Goal: Task Accomplishment & Management: Complete application form

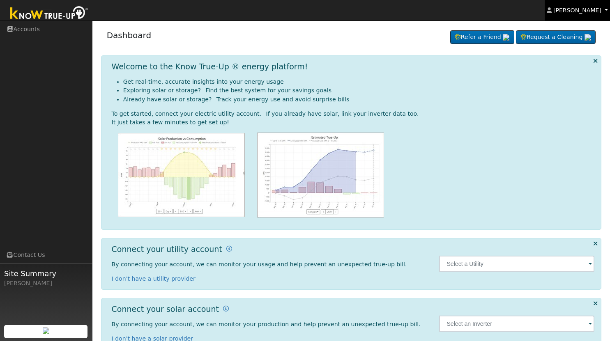
click at [590, 9] on span "[PERSON_NAME]" at bounding box center [577, 10] width 48 height 7
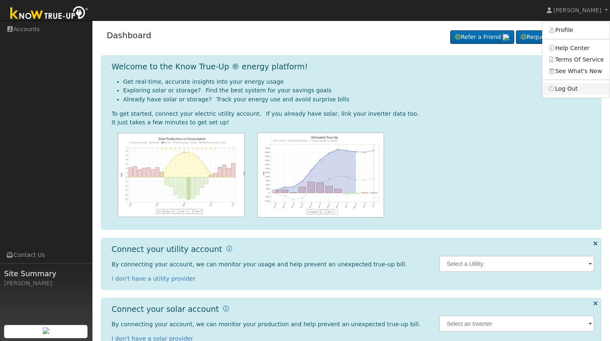
click at [573, 90] on link "Log Out" at bounding box center [575, 89] width 67 height 12
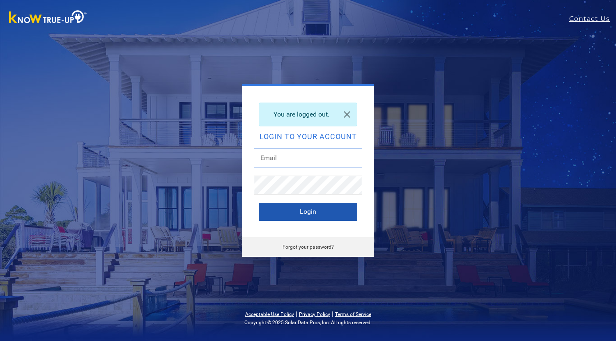
type input "Monicelopezsolarsolutions@gmail.com"
click at [318, 212] on button "Login" at bounding box center [308, 212] width 99 height 18
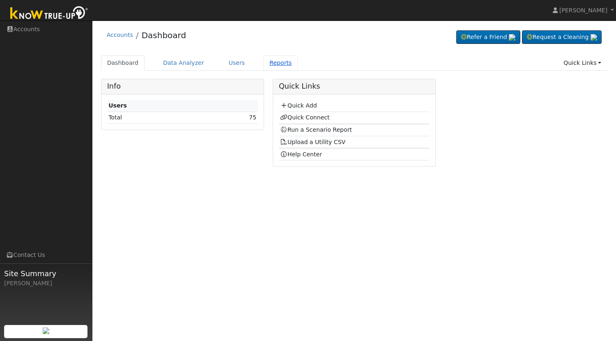
click at [266, 66] on link "Reports" at bounding box center [280, 62] width 35 height 15
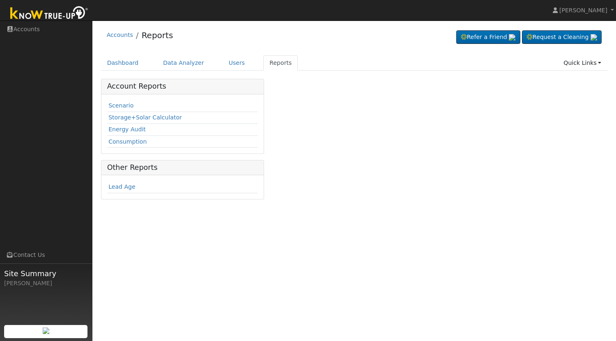
drag, startPoint x: 600, startPoint y: 0, endPoint x: 303, endPoint y: 146, distance: 331.1
click at [304, 146] on div "Account Reports Scenario Storage+Solar Calculator Energy Audit Consumption Othe…" at bounding box center [355, 142] width 516 height 127
click at [110, 105] on link "Scenario" at bounding box center [120, 105] width 25 height 7
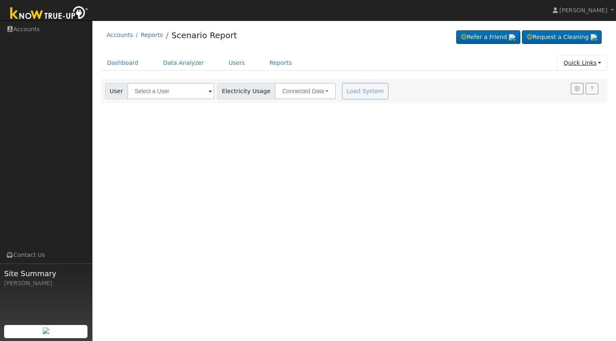
click at [587, 65] on link "Quick Links" at bounding box center [583, 62] width 50 height 15
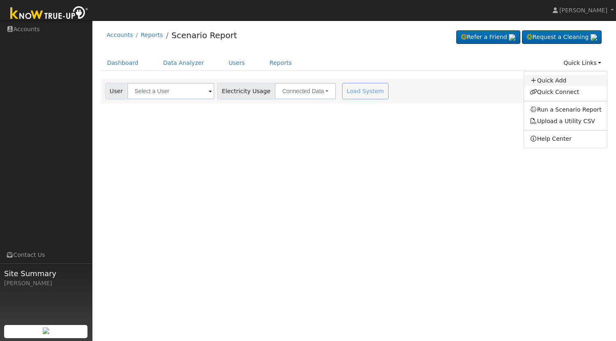
click at [560, 82] on link "Quick Add" at bounding box center [565, 81] width 83 height 12
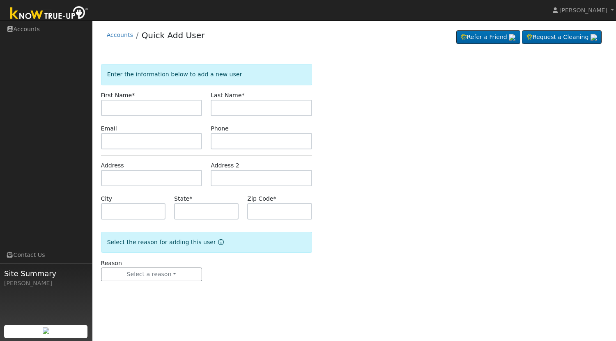
click at [149, 110] on input "text" at bounding box center [151, 108] width 101 height 16
click at [136, 107] on input "text" at bounding box center [151, 108] width 101 height 16
paste input "8684 12th Street"
type input "8684 12th Street"
drag, startPoint x: 158, startPoint y: 107, endPoint x: 92, endPoint y: 107, distance: 66.1
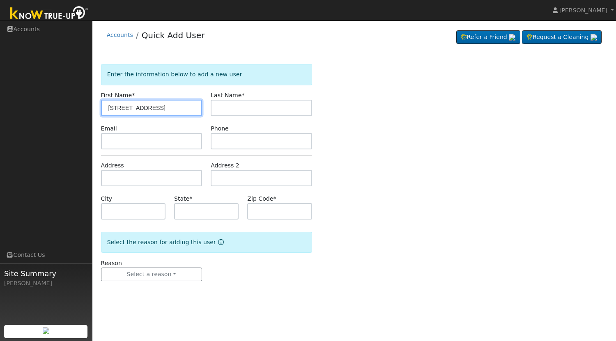
click at [92, 107] on div "installed Monice Lopez Monice Lopez Profile Help Center Terms Of Service See Wh…" at bounding box center [308, 181] width 616 height 321
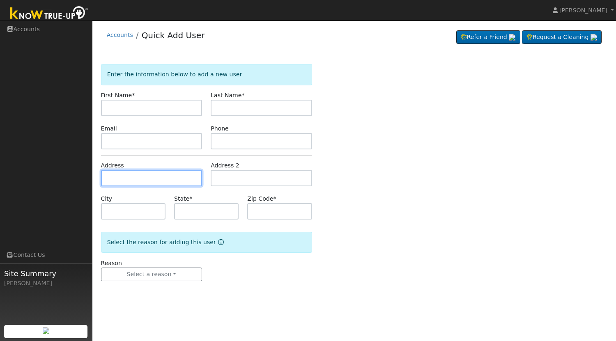
click at [136, 170] on input "text" at bounding box center [151, 178] width 101 height 16
paste input "[STREET_ADDRESS]"
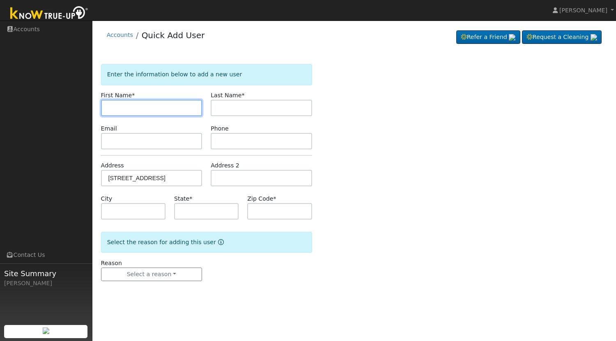
click at [157, 109] on input "text" at bounding box center [151, 108] width 101 height 16
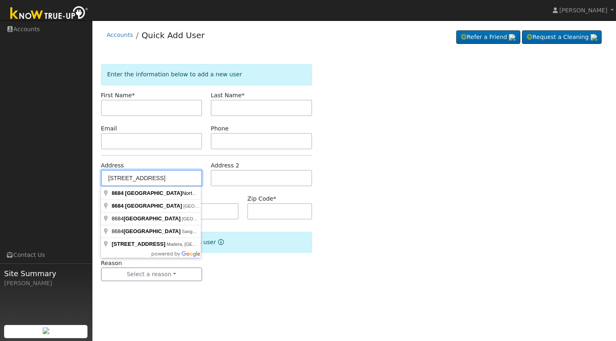
click at [157, 178] on input "[STREET_ADDRESS]" at bounding box center [151, 178] width 101 height 16
type input "[STREET_ADDRESS]"
type input "San Joaquin"
type input "CA"
type input "93660"
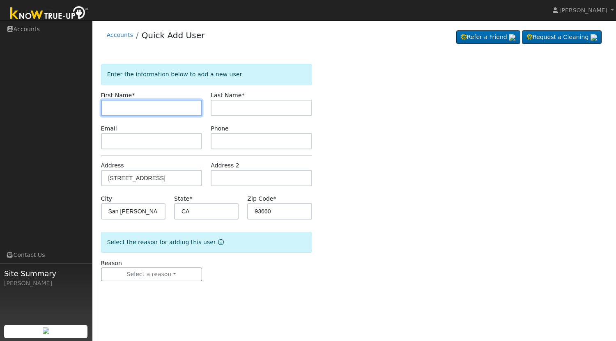
click at [136, 102] on input "text" at bounding box center [151, 108] width 101 height 16
click at [132, 110] on input "text" at bounding box center [151, 108] width 101 height 16
paste input "Ana"
type input "Ana"
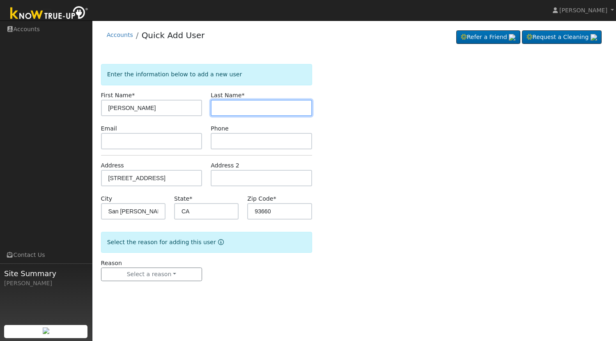
click at [249, 106] on input "text" at bounding box center [261, 108] width 101 height 16
paste input "Hernandez"
type input "Hernandez"
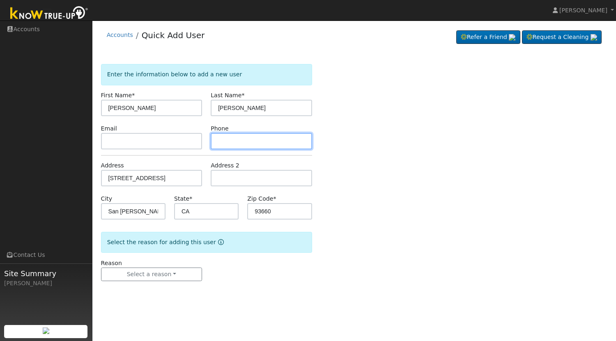
click at [234, 138] on input "text" at bounding box center [261, 141] width 101 height 16
paste input "(559) 630-1060"
type input "(559) 630-1060"
click at [400, 155] on div "Enter the information below to add a new user First Name * Ana Last Name * Hern…" at bounding box center [354, 181] width 507 height 234
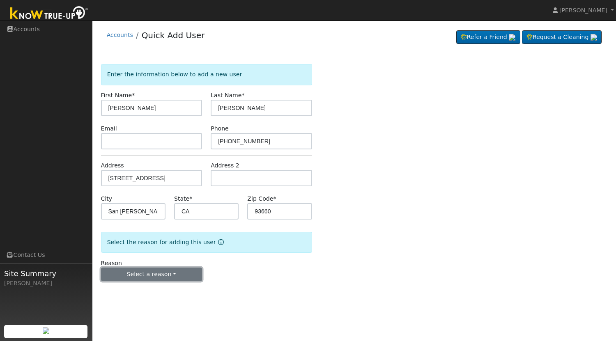
click at [167, 274] on button "Select a reason" at bounding box center [151, 275] width 101 height 14
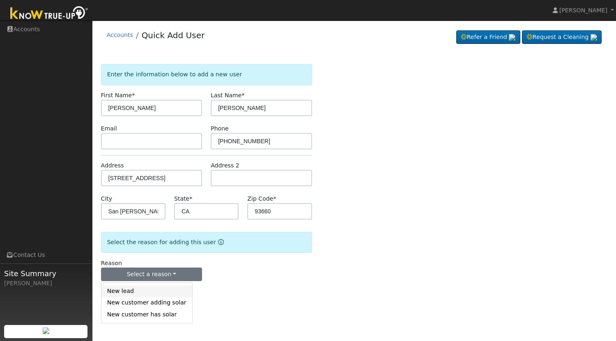
click at [140, 288] on link "New lead" at bounding box center [146, 292] width 91 height 12
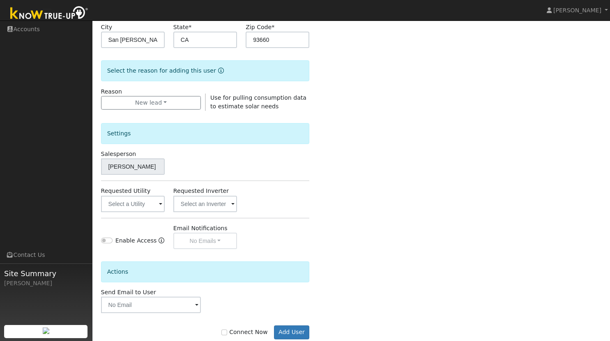
scroll to position [191, 0]
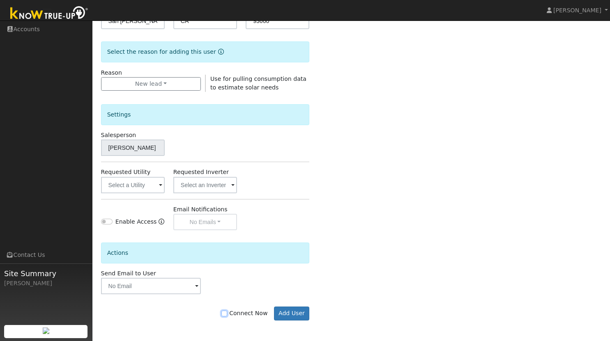
click at [227, 314] on input "Connect Now" at bounding box center [224, 314] width 6 height 6
checkbox input "true"
click at [277, 312] on button "Add User" at bounding box center [292, 314] width 36 height 14
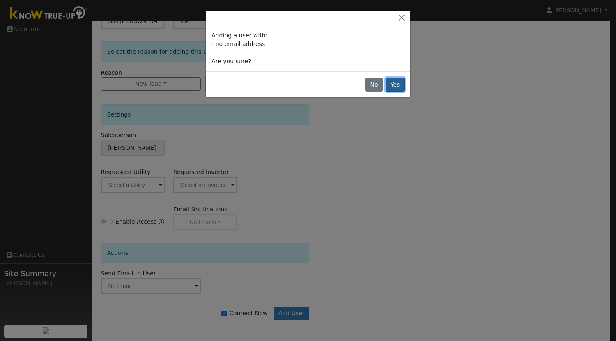
click at [399, 81] on button "Yes" at bounding box center [395, 85] width 19 height 14
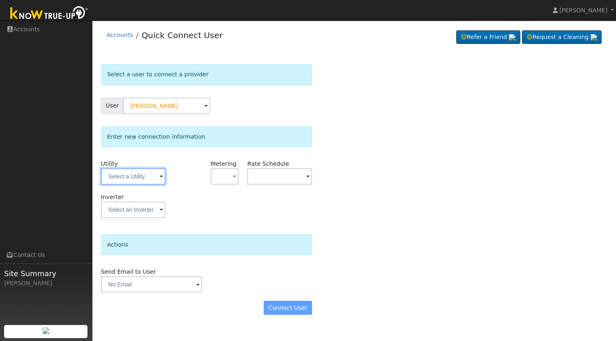
click at [153, 183] on input "text" at bounding box center [133, 176] width 65 height 16
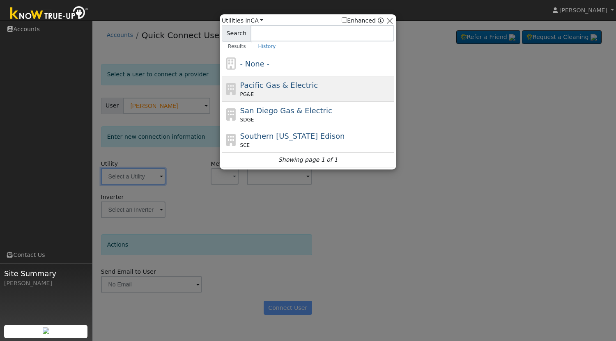
click at [267, 93] on div "PG&E" at bounding box center [316, 94] width 152 height 7
type input "PG&E"
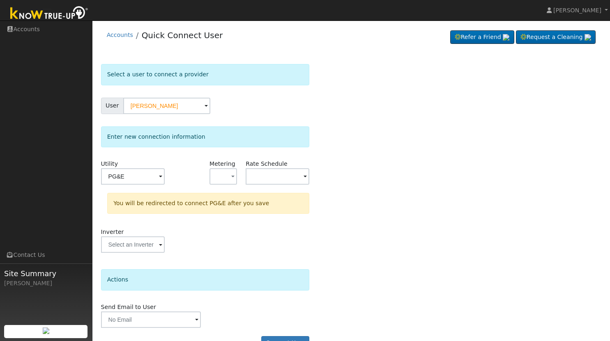
scroll to position [21, 0]
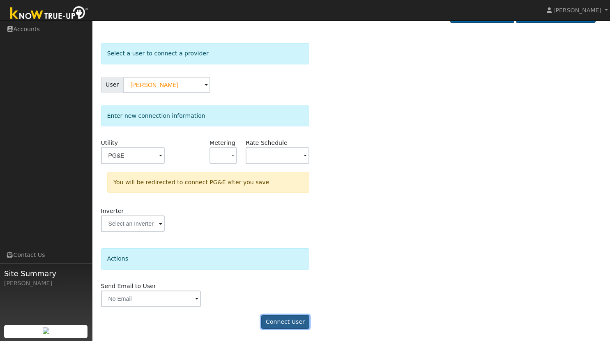
click at [280, 317] on button "Connect User" at bounding box center [285, 323] width 48 height 14
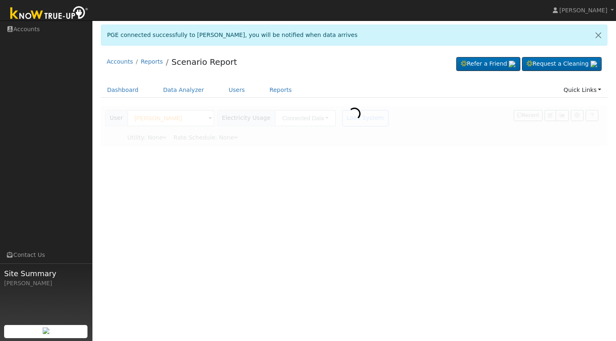
type input "Pacific Gas & Electric"
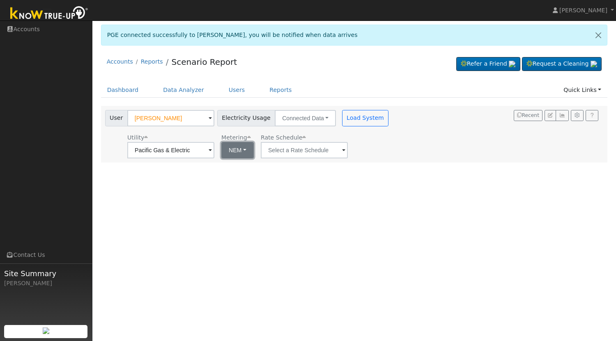
click at [239, 155] on button "NEM" at bounding box center [237, 150] width 32 height 16
click at [329, 175] on div "User Profile First name Last name Email Email Notifications No Emails No Emails…" at bounding box center [354, 181] width 524 height 321
click at [214, 152] on input "text" at bounding box center [170, 150] width 87 height 16
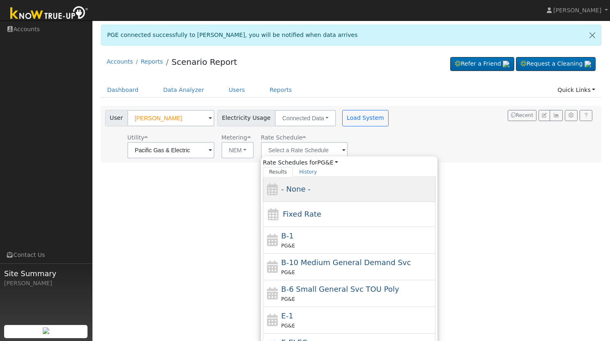
click at [299, 191] on span "- None -" at bounding box center [295, 189] width 29 height 9
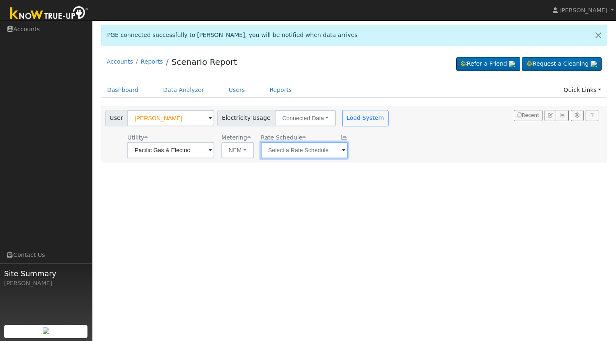
click at [214, 153] on input "text" at bounding box center [170, 150] width 87 height 16
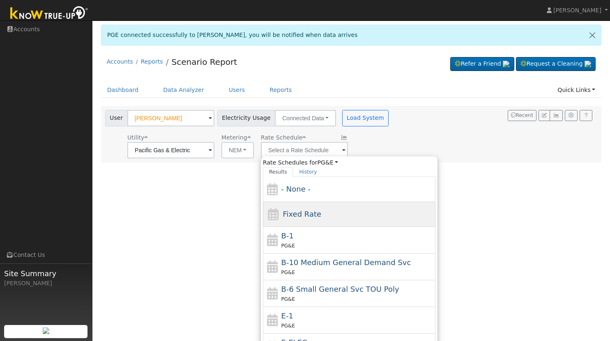
click at [297, 209] on div "Fixed Rate" at bounding box center [302, 214] width 39 height 11
type input "Fixed Rate"
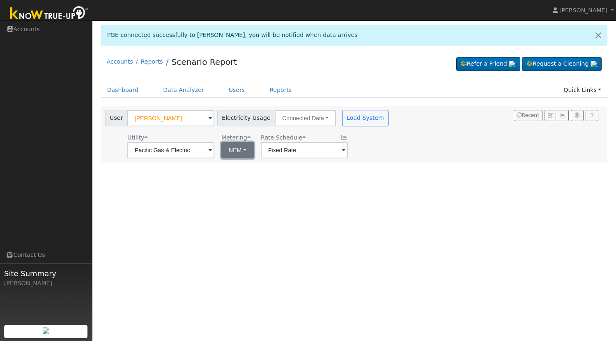
click at [246, 158] on button "NEM" at bounding box center [237, 150] width 32 height 16
click at [256, 168] on link "NEM" at bounding box center [248, 169] width 57 height 12
click at [357, 113] on button "Load System" at bounding box center [365, 118] width 47 height 16
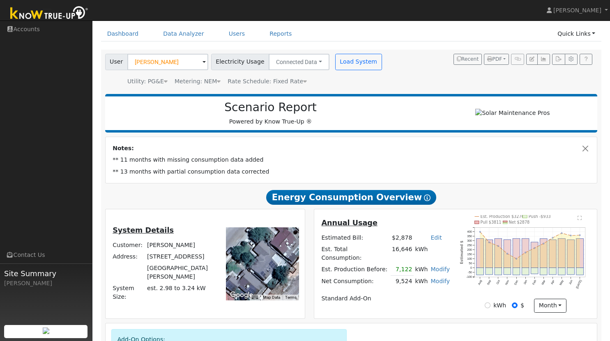
scroll to position [123, 0]
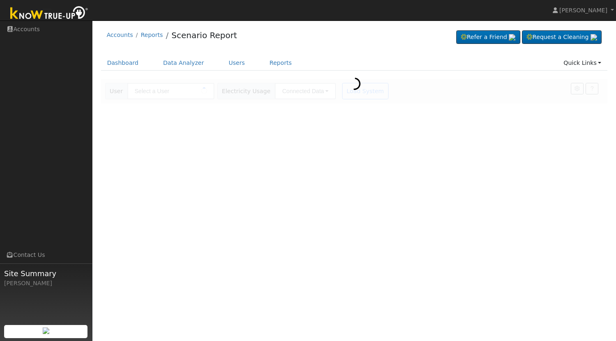
type input "[PERSON_NAME]"
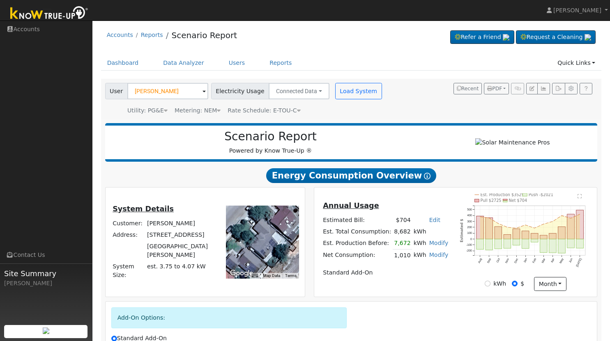
scroll to position [41, 0]
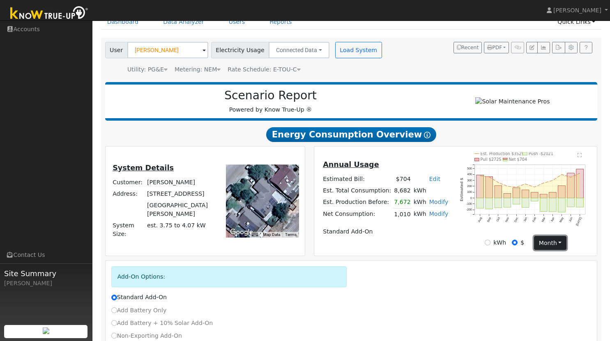
click at [546, 247] on button "month" at bounding box center [550, 243] width 32 height 14
click at [444, 267] on div "Add-On Options: Standard Add-On Add Battery Only Add Battery + 10% Solar Add-On…" at bounding box center [352, 325] width 492 height 129
click at [489, 246] on input "kWh" at bounding box center [488, 243] width 6 height 6
radio input "true"
click at [517, 246] on input "$" at bounding box center [515, 243] width 6 height 6
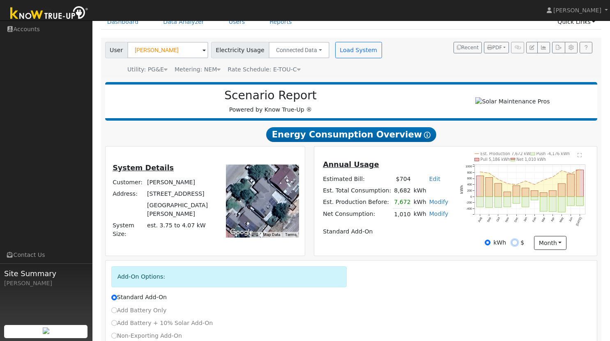
radio input "true"
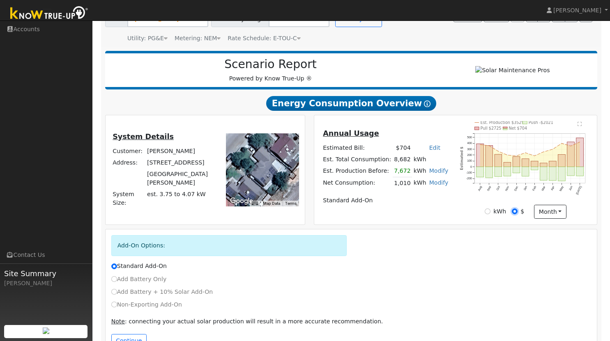
scroll to position [101, 0]
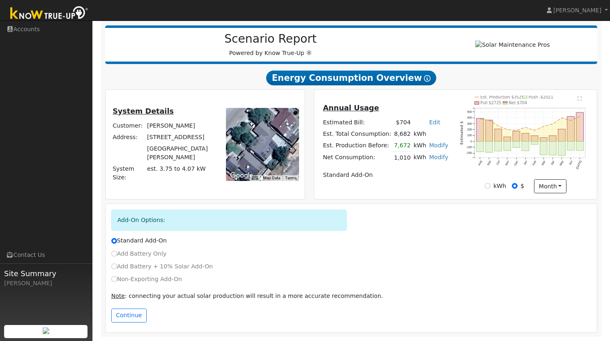
click at [473, 246] on div "Standard Add-On" at bounding box center [351, 243] width 489 height 13
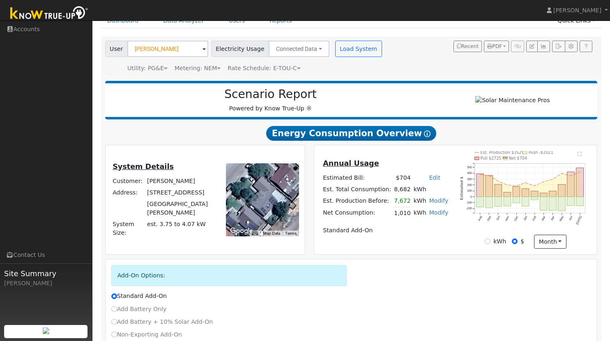
scroll to position [82, 0]
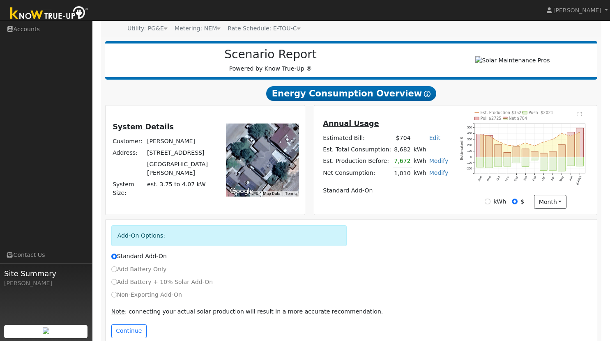
click at [494, 204] on div "kWh" at bounding box center [495, 202] width 21 height 9
click at [491, 205] on input "kWh" at bounding box center [488, 202] width 6 height 6
radio input "true"
radio input "false"
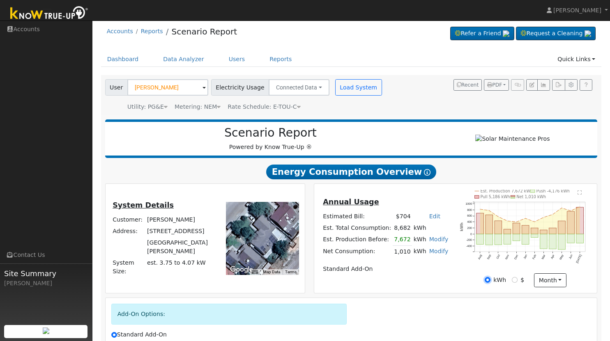
scroll to position [0, 0]
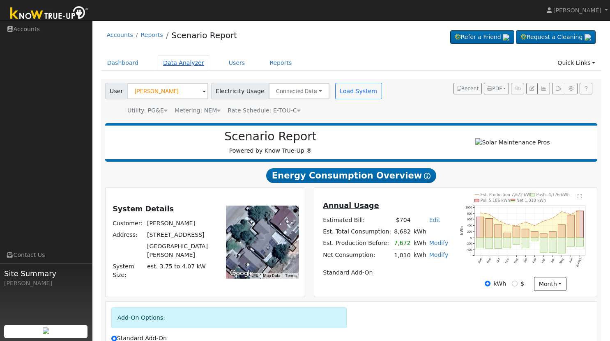
click at [172, 64] on link "Data Analyzer" at bounding box center [183, 62] width 53 height 15
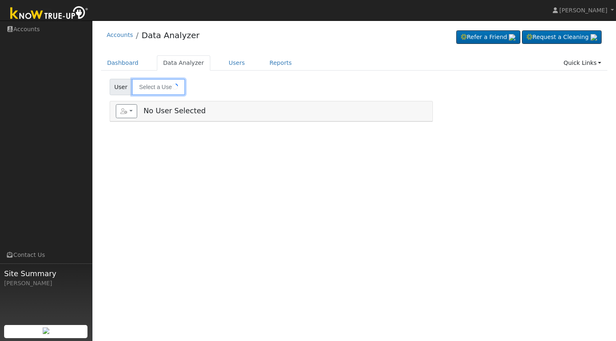
type input "[PERSON_NAME]"
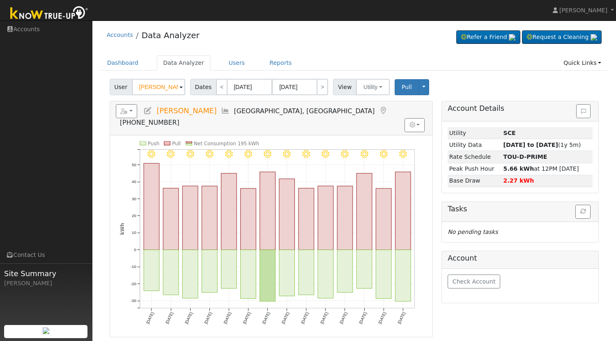
click at [180, 89] on span at bounding box center [181, 87] width 3 height 9
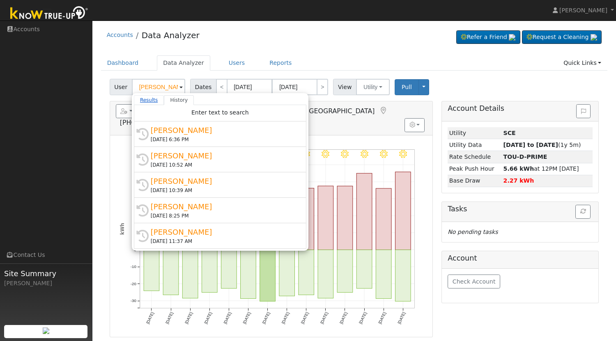
click at [151, 100] on link "Results" at bounding box center [149, 100] width 30 height 10
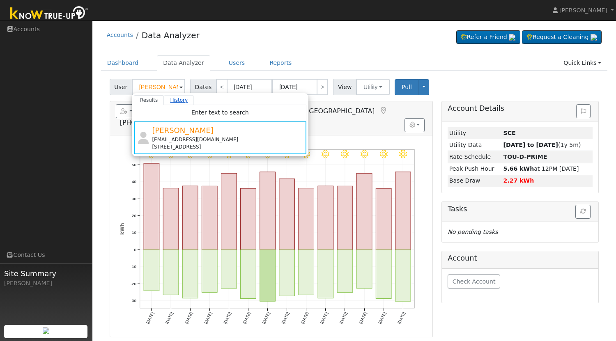
click at [174, 100] on link "History" at bounding box center [179, 100] width 30 height 10
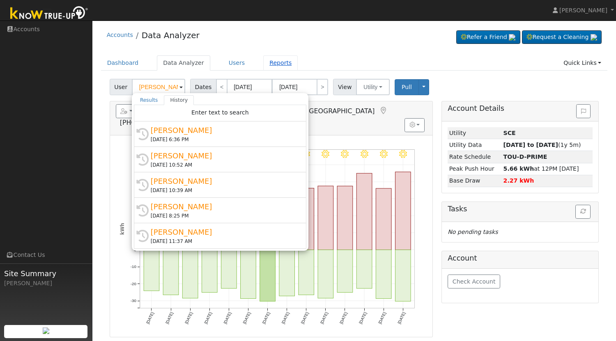
click at [265, 64] on link "Reports" at bounding box center [280, 62] width 35 height 15
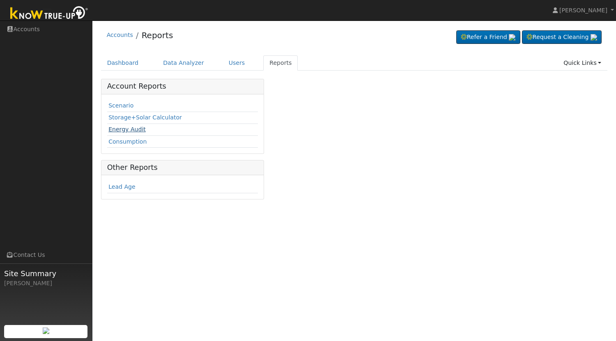
click at [126, 130] on link "Energy Audit" at bounding box center [126, 129] width 37 height 7
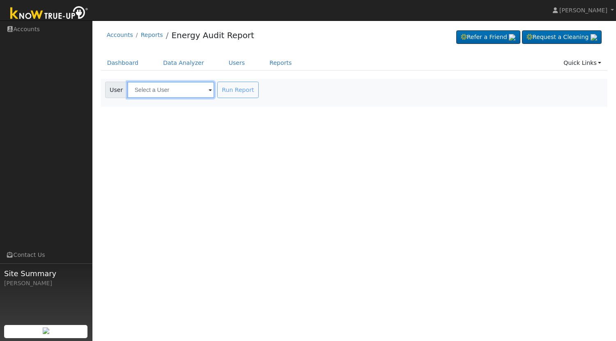
click at [187, 96] on input "text" at bounding box center [170, 90] width 87 height 16
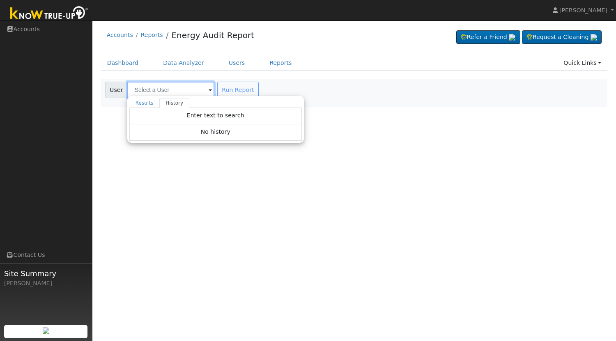
click at [170, 87] on input "text" at bounding box center [170, 90] width 87 height 16
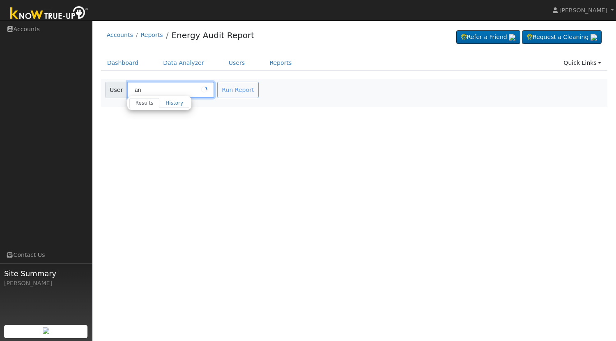
type input "a"
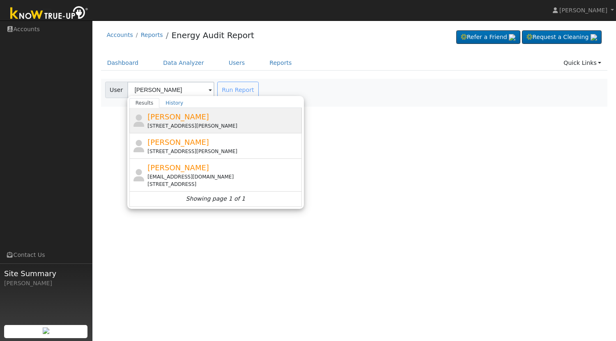
click at [162, 120] on span "Ana Hernandez" at bounding box center [178, 117] width 62 height 9
type input "Ana Hernandez"
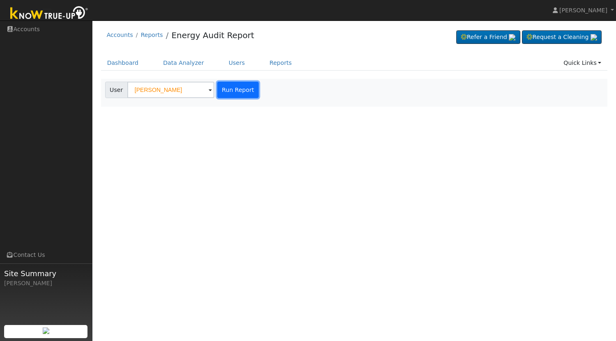
click at [236, 94] on button "Run Report" at bounding box center [237, 90] width 41 height 16
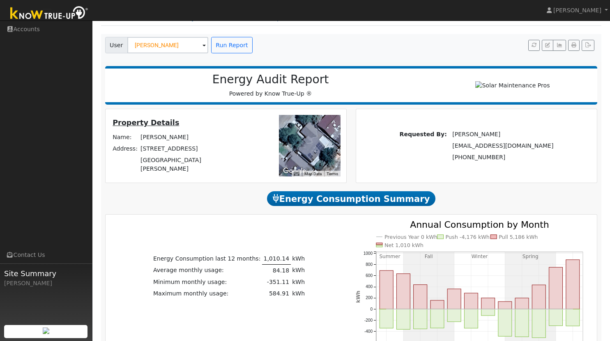
scroll to position [41, 0]
